Goal: Contribute content: Contribute content

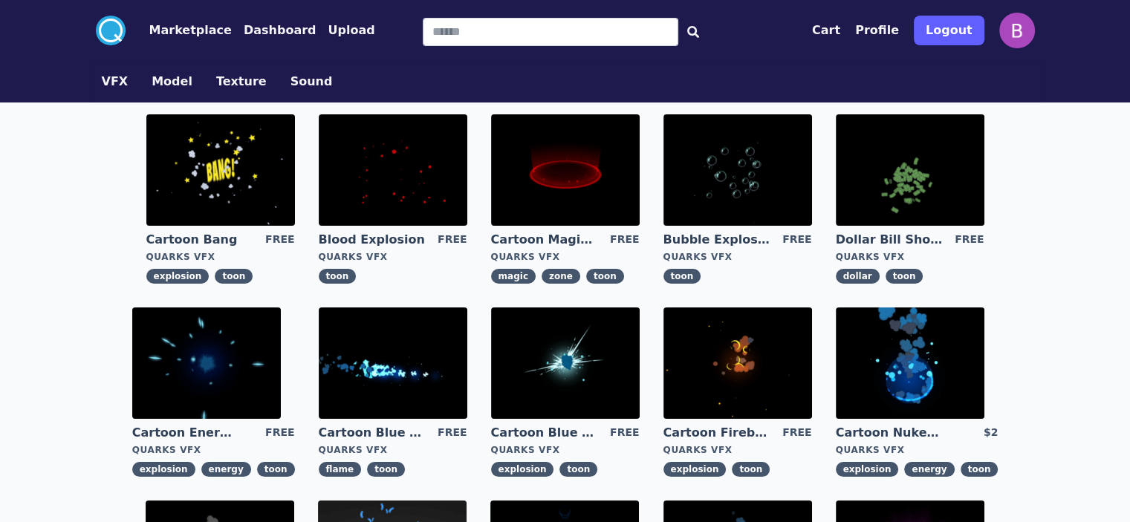
click at [216, 77] on button "Texture" at bounding box center [241, 82] width 51 height 18
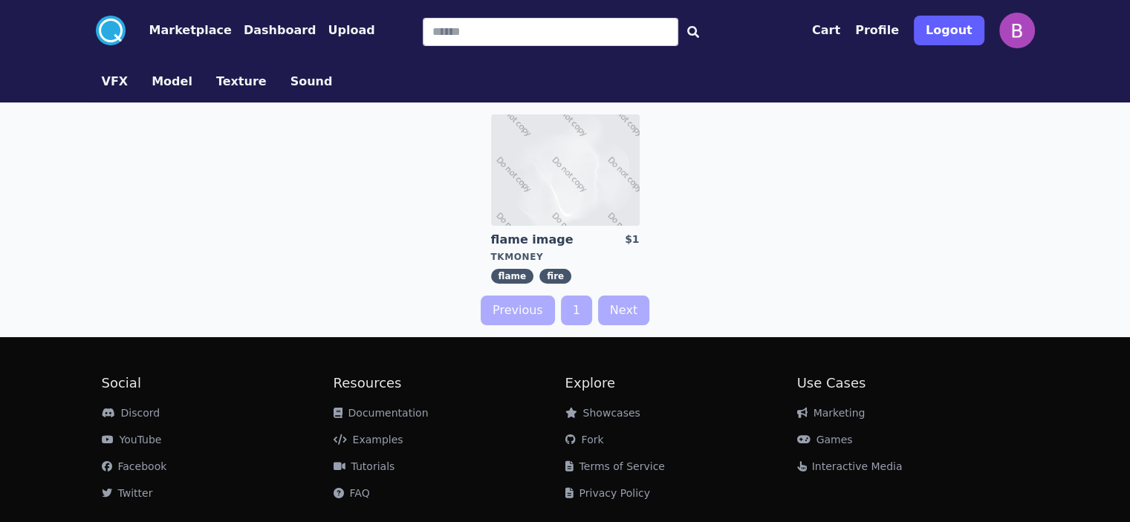
click at [152, 82] on button "Model" at bounding box center [172, 82] width 41 height 18
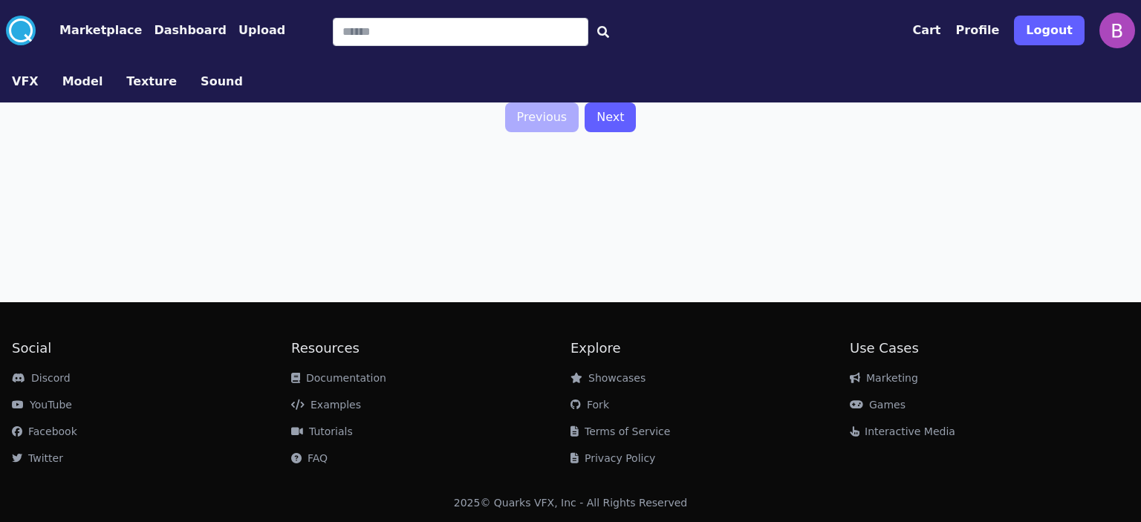
click at [238, 34] on button "Upload" at bounding box center [261, 31] width 47 height 18
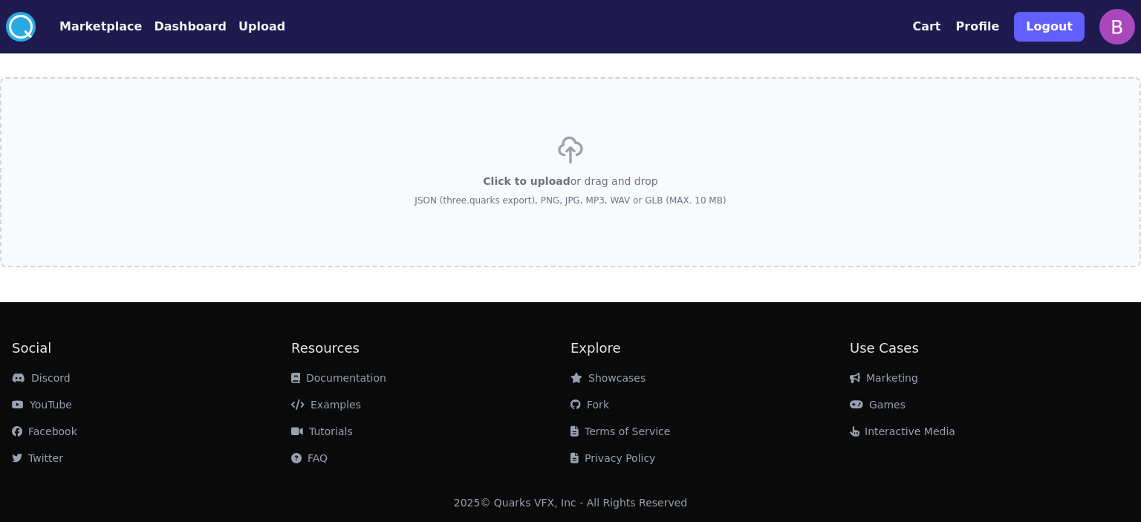
click at [989, 26] on button "Profile" at bounding box center [978, 27] width 44 height 18
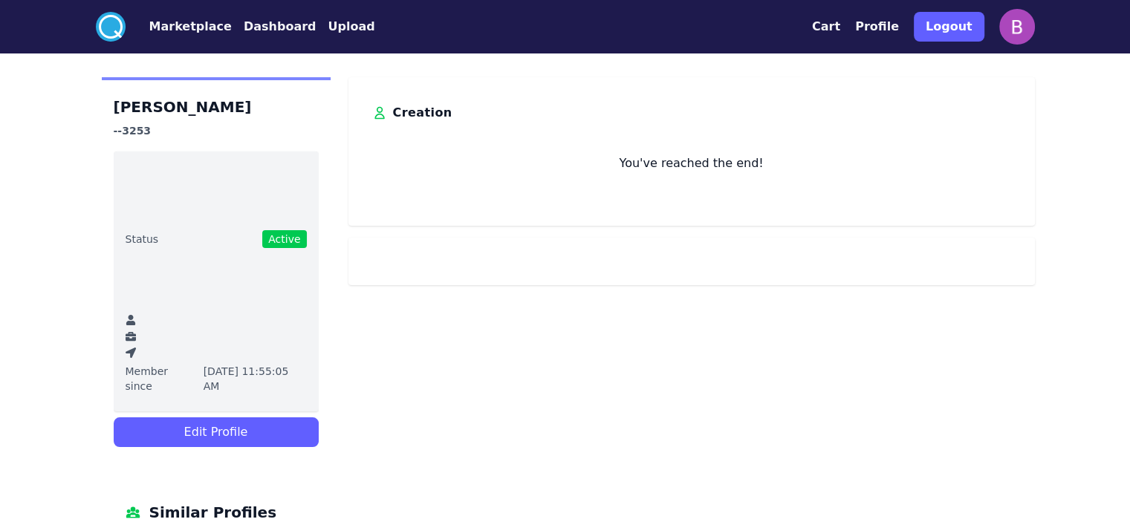
click at [840, 28] on button "Cart" at bounding box center [826, 27] width 28 height 18
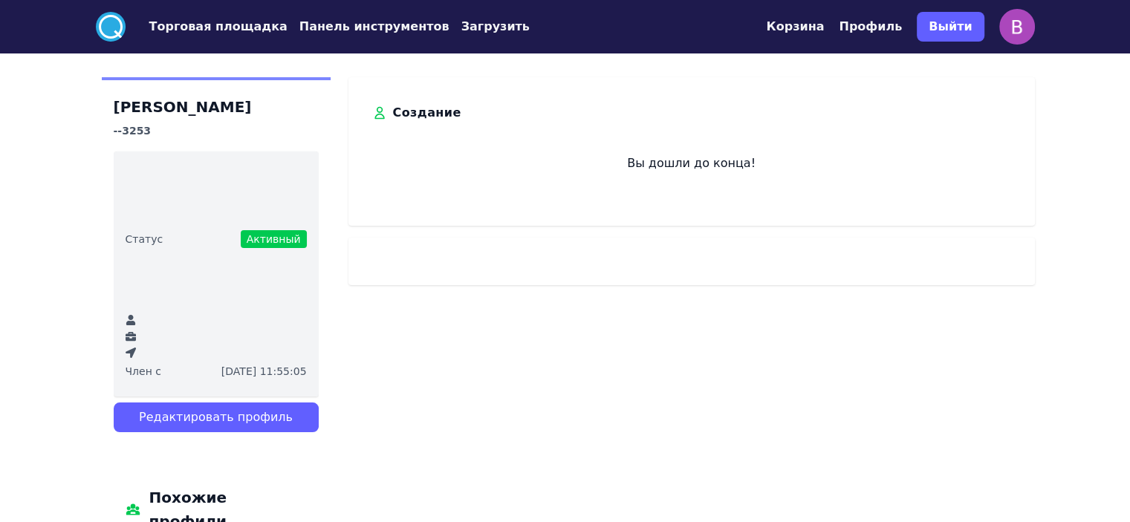
click at [299, 28] on font "Панель инструментов" at bounding box center [374, 26] width 150 height 14
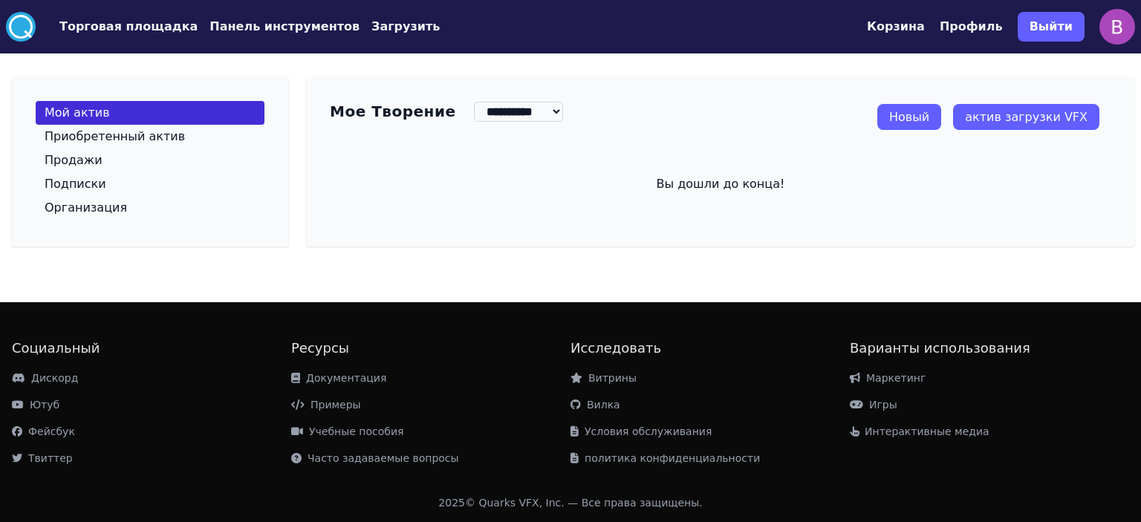
click at [926, 114] on font "Новый" at bounding box center [909, 117] width 40 height 14
